Goal: Task Accomplishment & Management: Complete application form

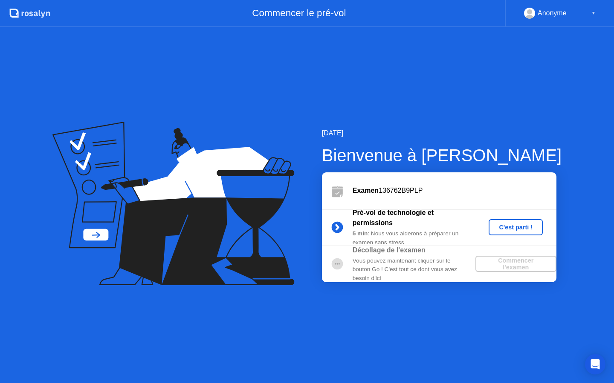
click at [505, 228] on div "C'est parti !" at bounding box center [515, 227] width 47 height 7
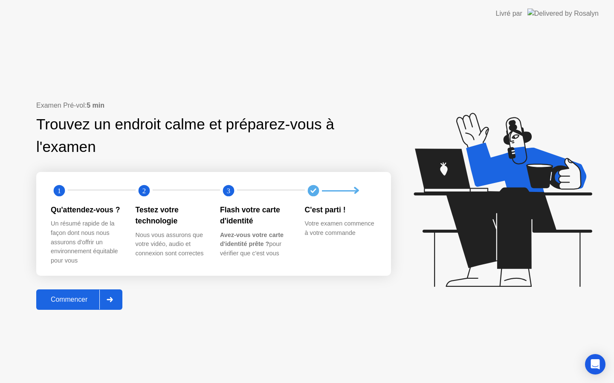
click at [109, 300] on icon at bounding box center [110, 299] width 6 height 5
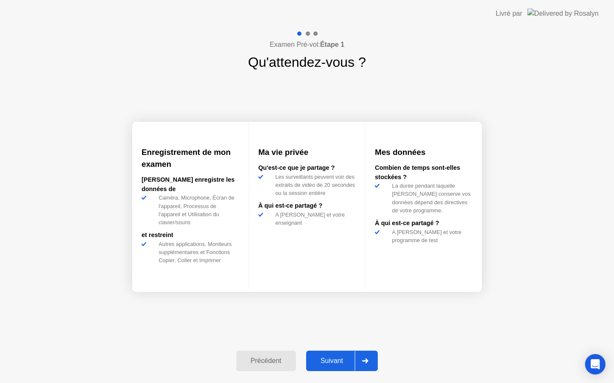
click at [368, 363] on icon at bounding box center [365, 361] width 6 height 5
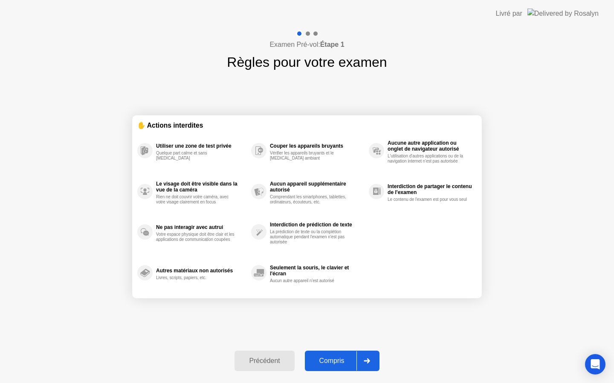
click at [364, 358] on div at bounding box center [366, 362] width 20 height 20
select select "**********"
select select "*******"
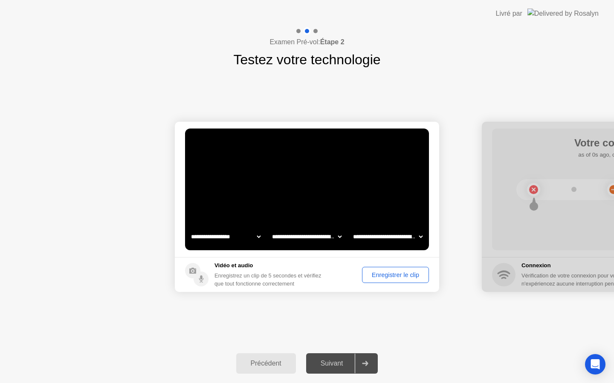
click at [388, 276] on div "Enregistrer le clip" at bounding box center [395, 275] width 61 height 7
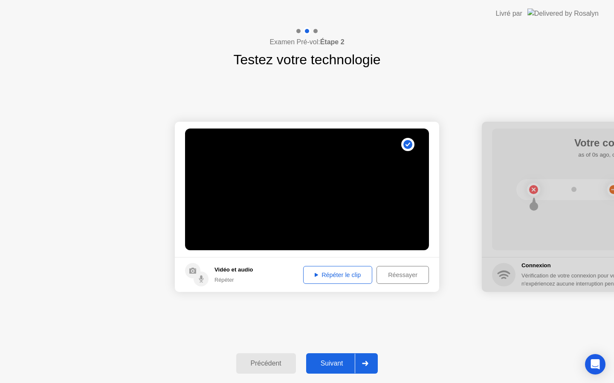
click at [347, 276] on div "Répéter le clip" at bounding box center [337, 275] width 63 height 7
click at [394, 276] on div "Réessayer" at bounding box center [402, 275] width 46 height 7
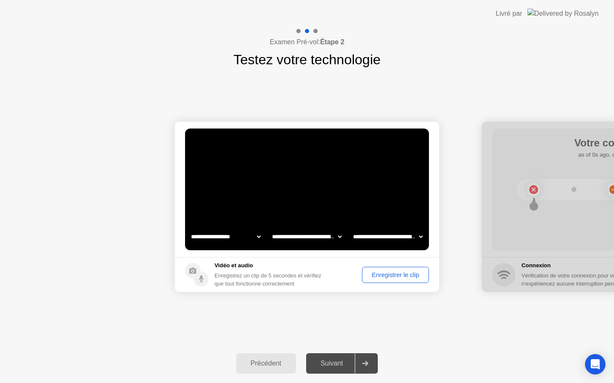
click at [392, 276] on div "Enregistrer le clip" at bounding box center [395, 275] width 61 height 7
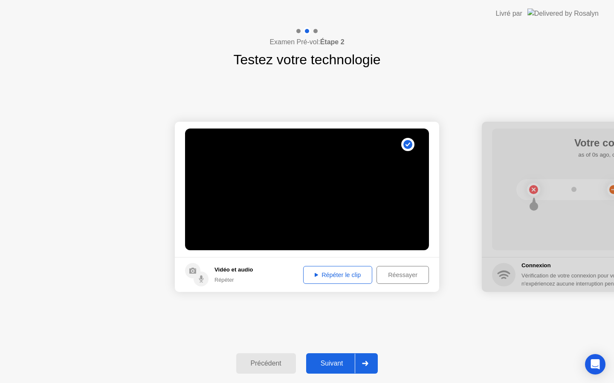
click at [349, 277] on div "Répéter le clip" at bounding box center [337, 275] width 63 height 7
click at [352, 275] on div "Répéter le clip" at bounding box center [337, 275] width 63 height 7
click at [339, 273] on div "Répéter le clip" at bounding box center [337, 275] width 63 height 7
click at [325, 278] on div "Répéter le clip" at bounding box center [337, 275] width 63 height 7
click at [326, 276] on div "Répéter le clip" at bounding box center [337, 275] width 63 height 7
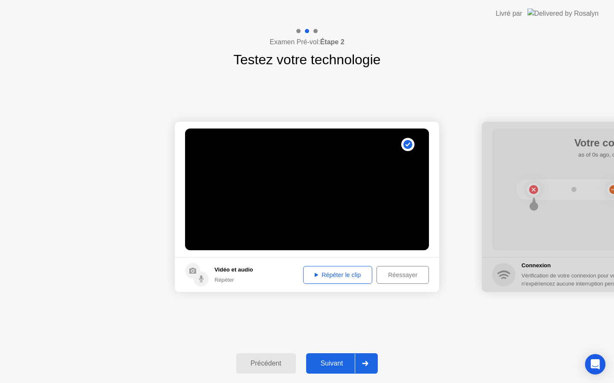
click at [325, 275] on div "Répéter le clip" at bounding box center [337, 275] width 63 height 7
click at [283, 0] on header "Livré par" at bounding box center [307, 13] width 614 height 27
click at [208, 49] on div "Examen Pré-vol: Étape 2 Testez votre technologie" at bounding box center [307, 48] width 614 height 43
click at [334, 0] on header "Livré par" at bounding box center [307, 13] width 614 height 27
click at [392, 45] on div "Examen Pré-vol: Étape 2 Testez votre technologie" at bounding box center [307, 48] width 614 height 43
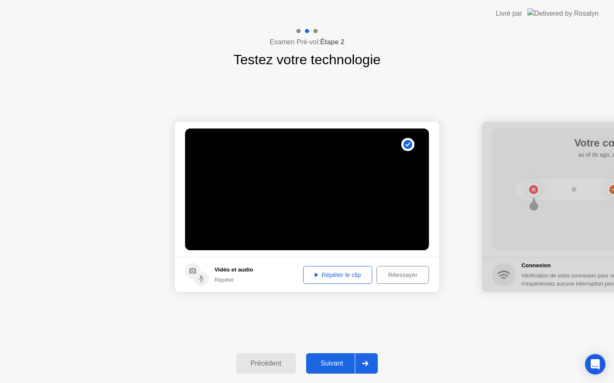
click at [327, 362] on div "Suivant" at bounding box center [332, 364] width 46 height 8
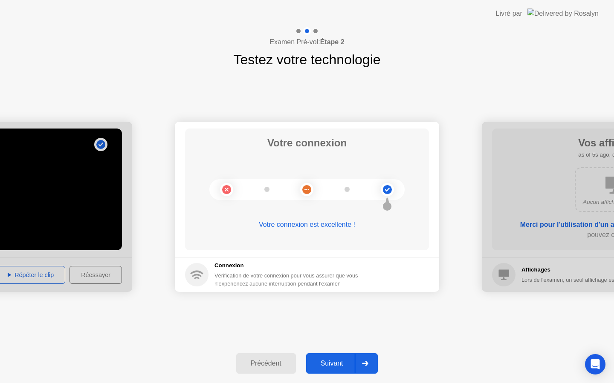
click at [336, 363] on div "Suivant" at bounding box center [332, 364] width 46 height 8
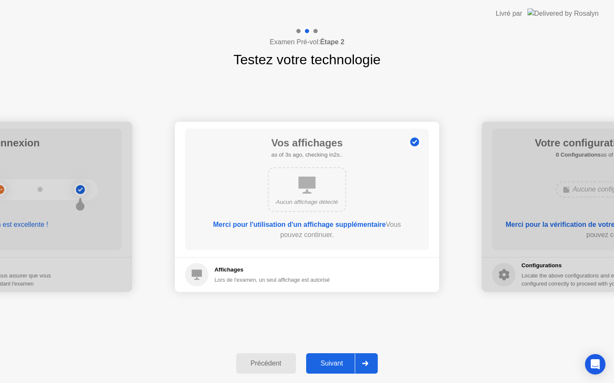
drag, startPoint x: 153, startPoint y: 195, endPoint x: 205, endPoint y: 207, distance: 53.4
click at [371, 365] on div at bounding box center [365, 364] width 20 height 20
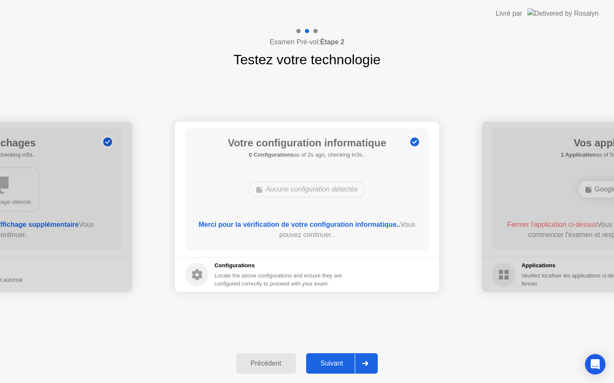
click at [368, 363] on icon at bounding box center [365, 363] width 6 height 5
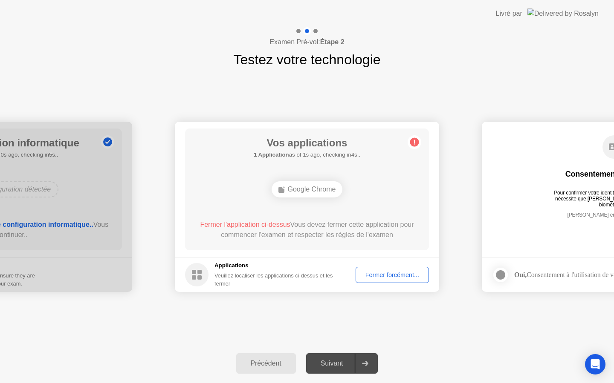
drag, startPoint x: 255, startPoint y: 235, endPoint x: 280, endPoint y: 229, distance: 25.9
click at [281, 230] on main "Vos applications 1 Application as of 1s ago, checking in4s.. Google Chrome Ferm…" at bounding box center [307, 190] width 264 height 136
click at [329, 366] on div "Suivant" at bounding box center [332, 364] width 46 height 8
click at [378, 276] on div "Fermer forcément..." at bounding box center [391, 275] width 67 height 7
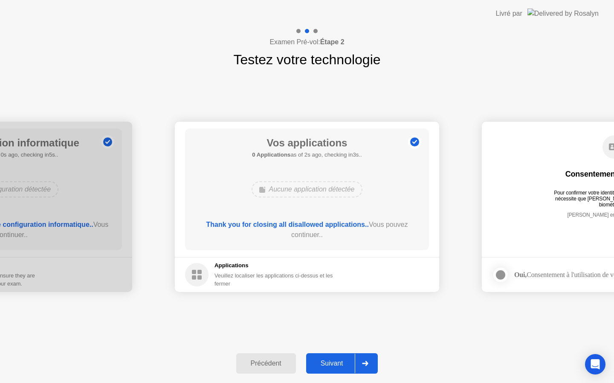
click at [332, 361] on div "Suivant" at bounding box center [332, 364] width 46 height 8
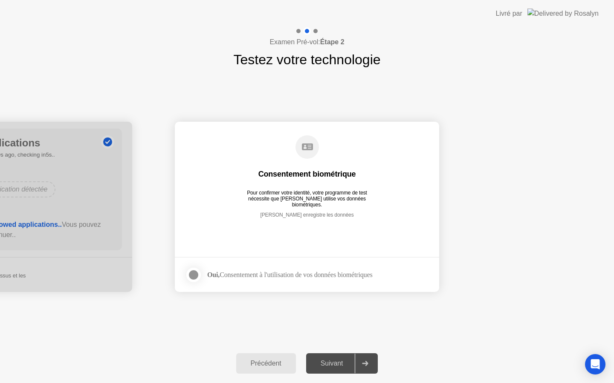
click at [196, 277] on div at bounding box center [193, 275] width 10 height 10
click at [328, 363] on div "Suivant" at bounding box center [332, 364] width 46 height 8
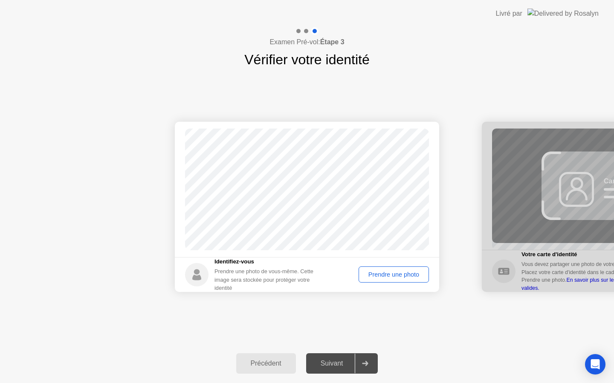
click at [367, 274] on div "Prendre une photo" at bounding box center [393, 274] width 64 height 7
click at [390, 276] on div "Réessayer" at bounding box center [404, 274] width 43 height 7
click at [396, 275] on div "Prendre une photo" at bounding box center [393, 274] width 64 height 7
click at [329, 364] on div "Suivant" at bounding box center [332, 364] width 46 height 8
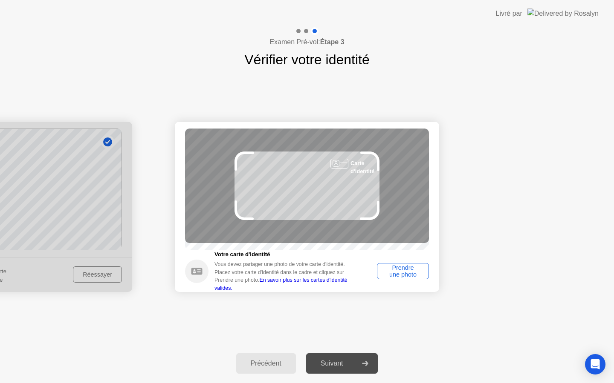
click at [416, 273] on div "Prendre une photo" at bounding box center [403, 272] width 46 height 14
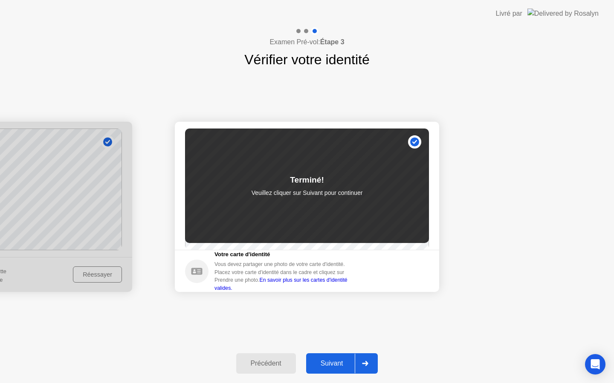
click at [335, 362] on div "Suivant" at bounding box center [332, 364] width 46 height 8
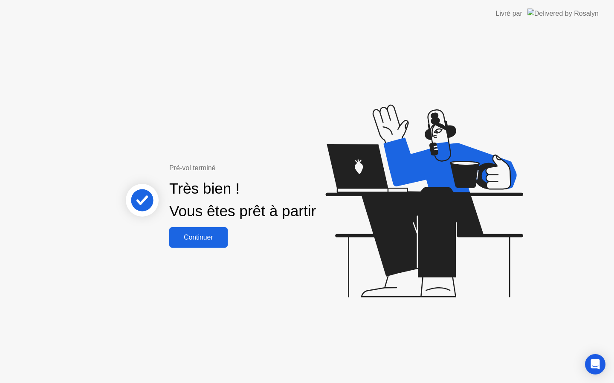
click at [197, 241] on div "Continuer" at bounding box center [198, 238] width 53 height 8
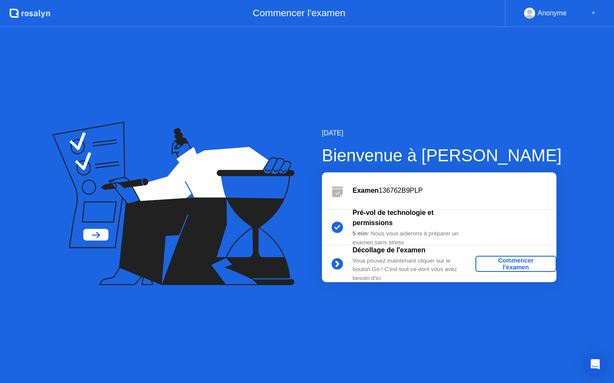
click at [512, 264] on div "Commencer l'examen" at bounding box center [516, 264] width 74 height 14
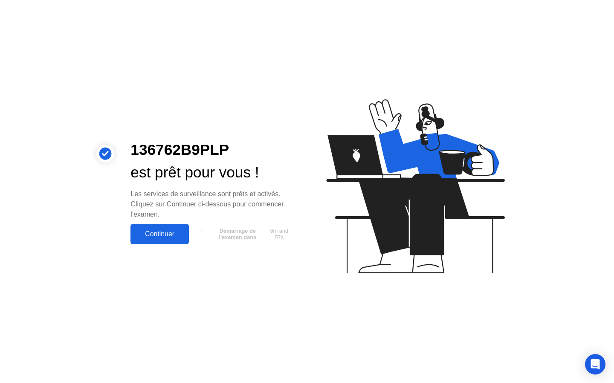
click at [159, 231] on div "Continuer" at bounding box center [159, 235] width 53 height 8
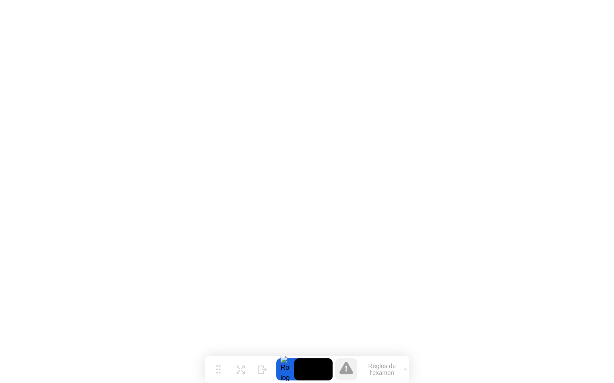
click at [404, 373] on button "Règles de l'examen" at bounding box center [384, 370] width 49 height 14
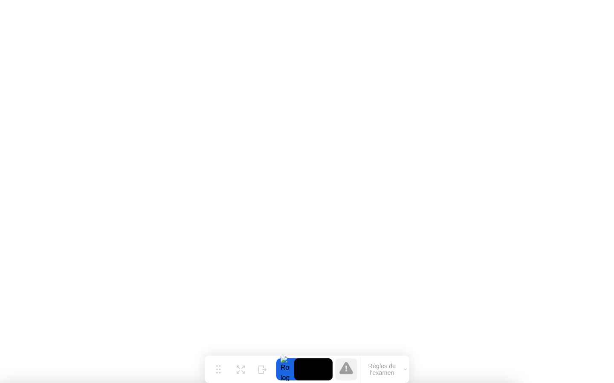
click at [393, 363] on button "Règles de l'examen" at bounding box center [384, 370] width 49 height 14
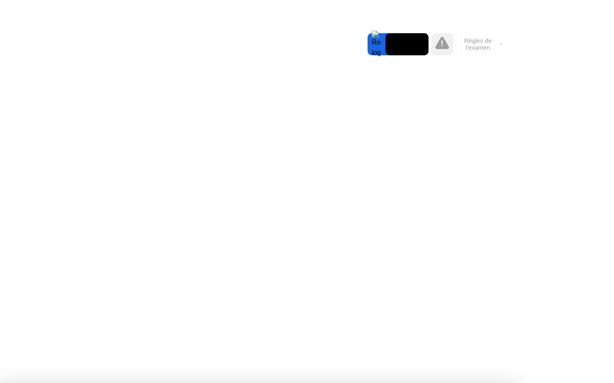
drag, startPoint x: 126, startPoint y: 100, endPoint x: 163, endPoint y: 93, distance: 37.4
click at [487, 45] on button "Règles de l'examen" at bounding box center [480, 44] width 49 height 14
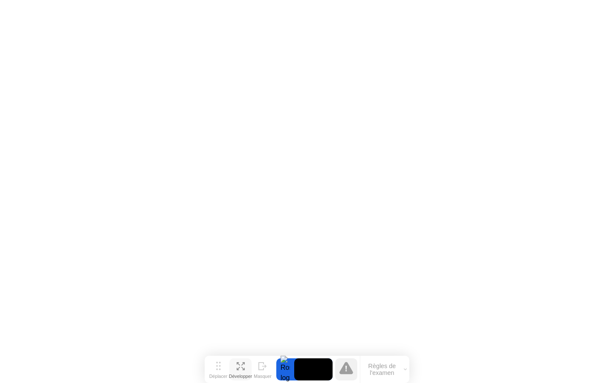
click at [243, 369] on icon at bounding box center [242, 368] width 3 height 3
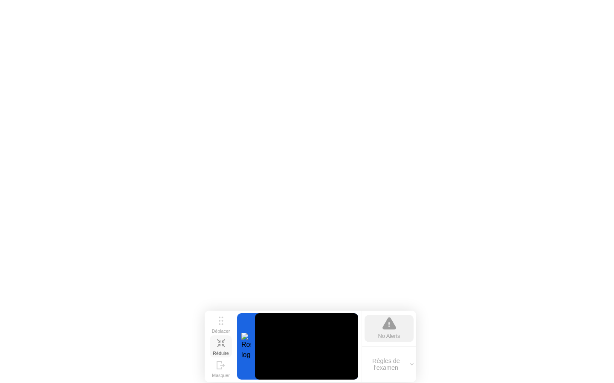
click at [222, 344] on icon at bounding box center [223, 345] width 3 height 3
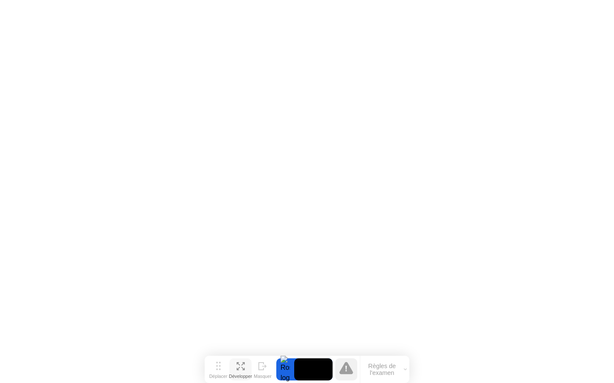
click at [239, 375] on div "Développer" at bounding box center [240, 376] width 23 height 5
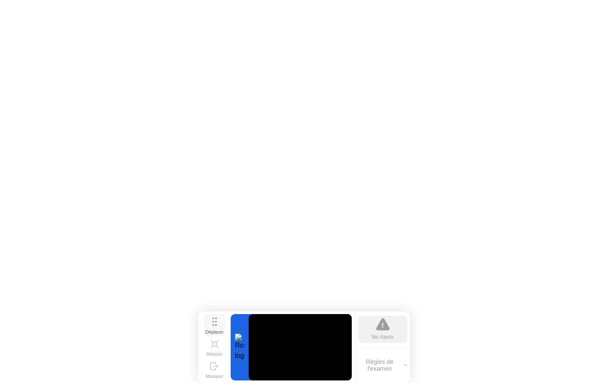
drag, startPoint x: 222, startPoint y: 323, endPoint x: 216, endPoint y: 327, distance: 7.1
click at [216, 327] on button "Déplacer" at bounding box center [214, 325] width 22 height 22
drag, startPoint x: 372, startPoint y: 339, endPoint x: 377, endPoint y: 332, distance: 9.0
click at [373, 338] on div "No Alerts" at bounding box center [383, 337] width 22 height 8
click at [378, 331] on icon at bounding box center [383, 325] width 14 height 12
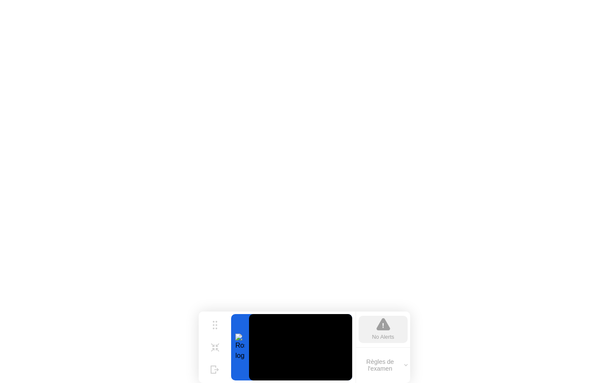
click at [385, 365] on button "Règles de l'examen" at bounding box center [383, 365] width 54 height 14
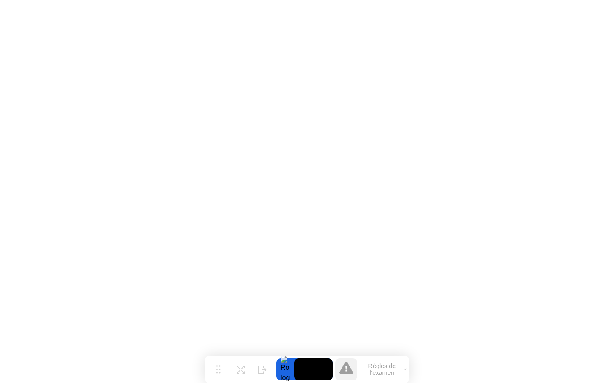
click at [289, 368] on div at bounding box center [285, 370] width 18 height 22
click at [317, 371] on video at bounding box center [313, 370] width 38 height 22
click at [344, 372] on icon at bounding box center [346, 368] width 14 height 12
